Goal: Transaction & Acquisition: Purchase product/service

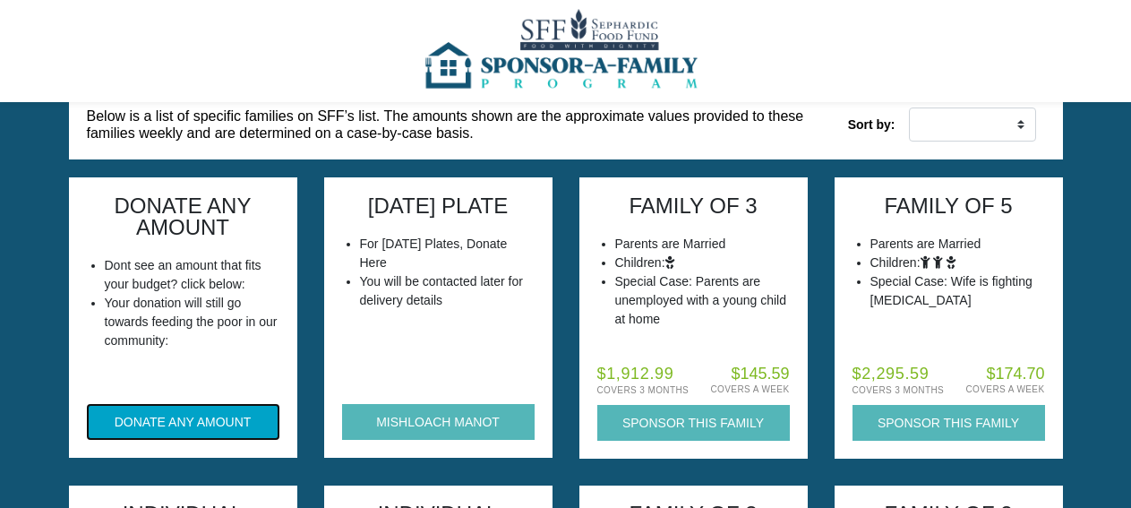
click at [252, 404] on button "DONATE ANY AMOUNT" at bounding box center [183, 422] width 193 height 36
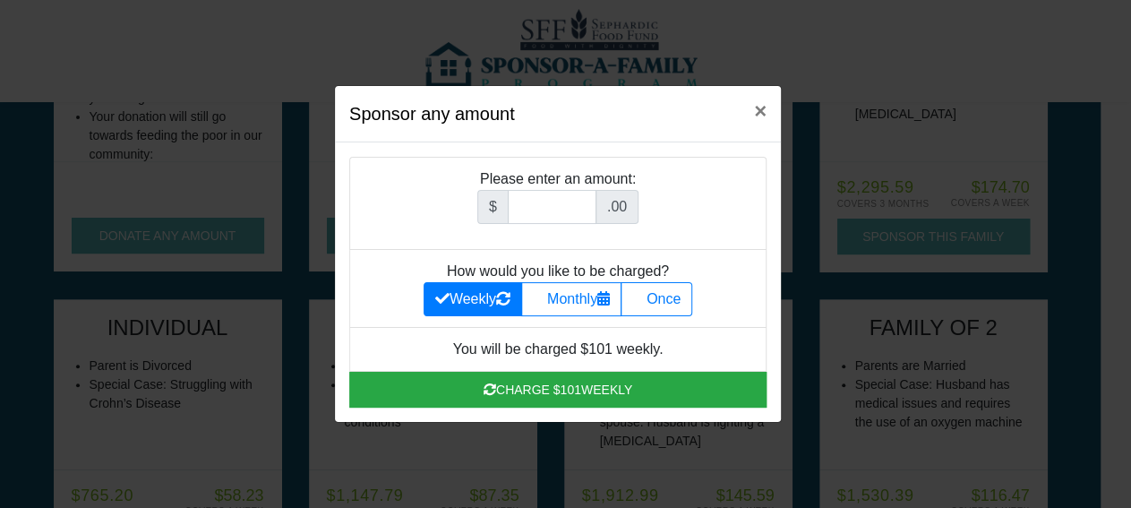
scroll to position [186, 0]
click at [653, 300] on label "Once" at bounding box center [657, 299] width 72 height 34
click at [644, 300] on input "Once" at bounding box center [638, 294] width 12 height 12
radio input "true"
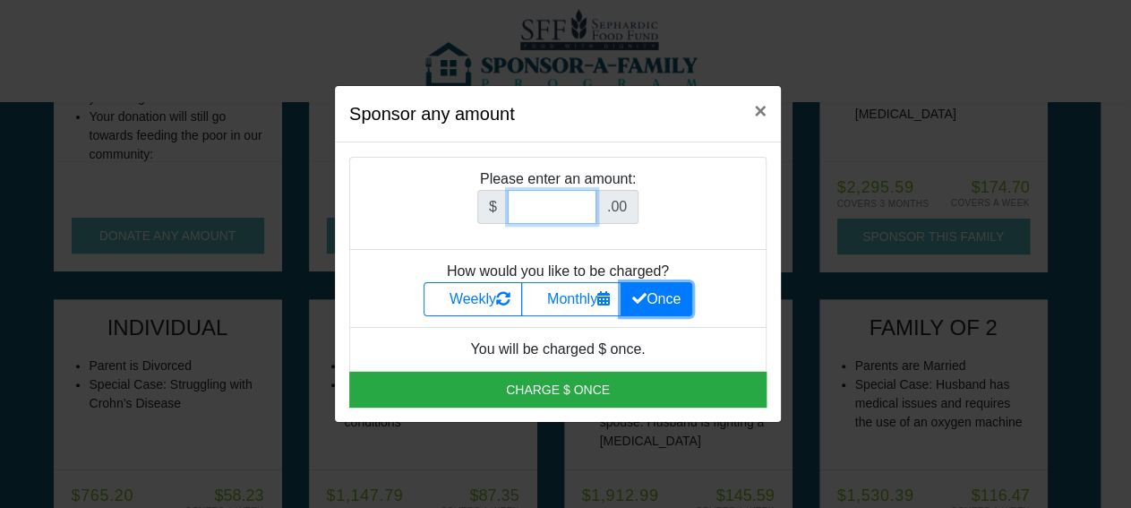
click at [561, 204] on input "Amount (to the nearest dollar)" at bounding box center [552, 207] width 89 height 34
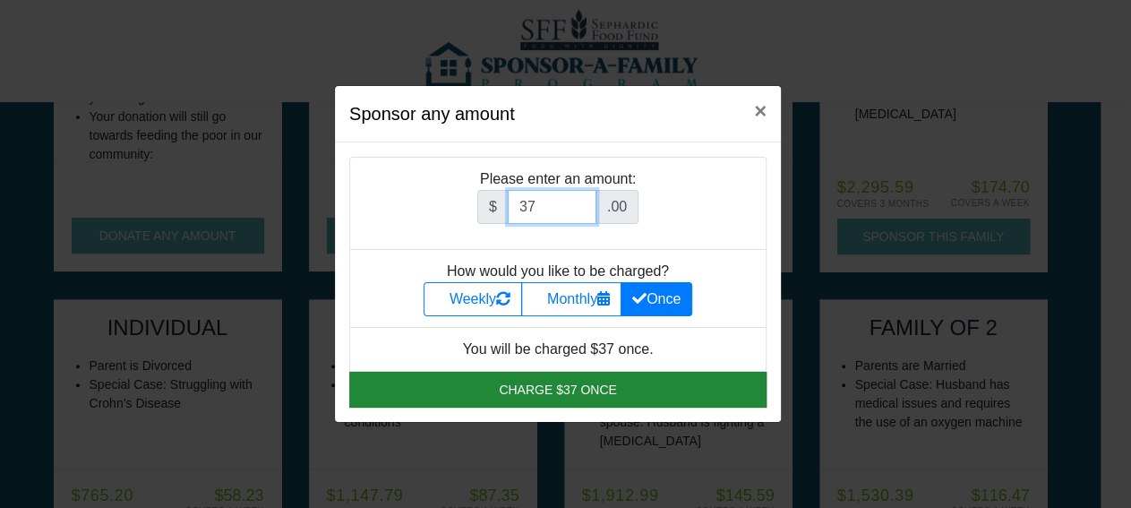
type input "37"
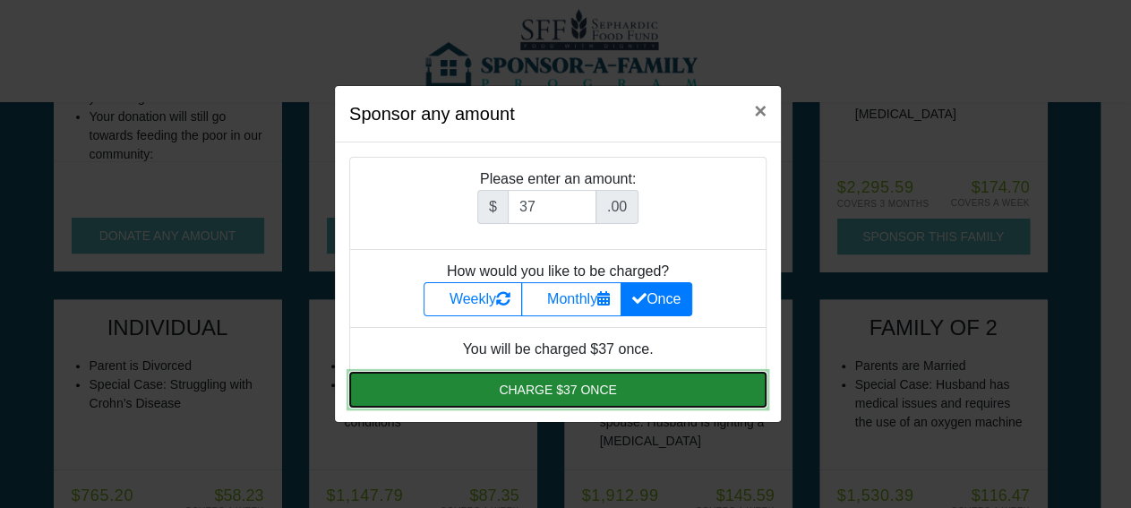
click at [562, 390] on button "Charge $37 once" at bounding box center [557, 390] width 417 height 36
